Goal: Task Accomplishment & Management: Manage account settings

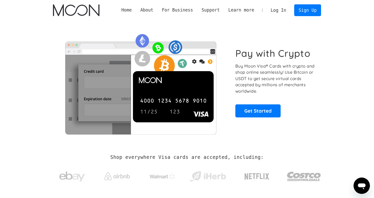
click at [283, 11] on link "Log In" at bounding box center [279, 10] width 24 height 11
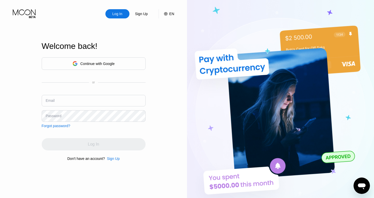
click at [19, 57] on div "Log In Sign Up EN Language Select an item Save Welcome back! Continue with Goog…" at bounding box center [93, 109] width 187 height 218
click at [56, 101] on input "text" at bounding box center [94, 101] width 104 height 12
click at [10, 47] on div "Log In Sign Up EN Language Select an item Save Welcome back! Continue with Goog…" at bounding box center [93, 109] width 187 height 218
